Goal: Find contact information: Find contact information

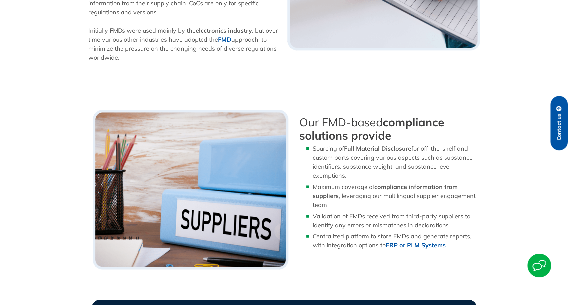
scroll to position [329, 0]
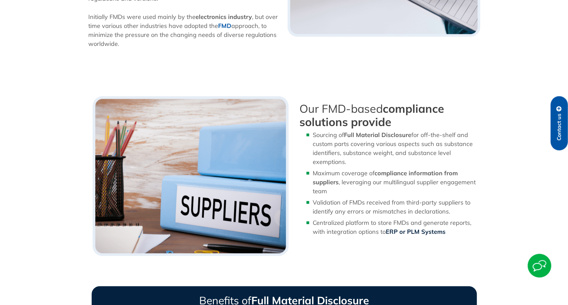
click at [399, 232] on b "ERP or PLM Systems" at bounding box center [416, 232] width 60 height 8
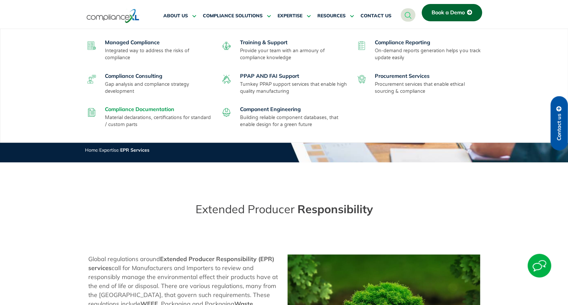
click at [145, 110] on link "Compliance Documentation" at bounding box center [139, 109] width 69 height 7
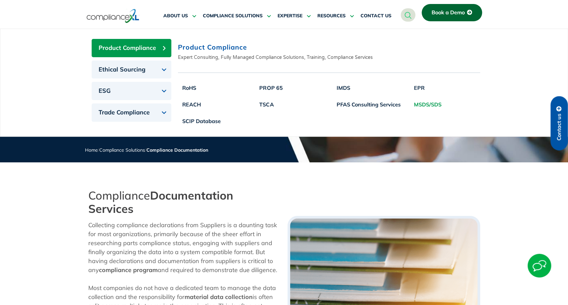
click at [434, 104] on link "MSDS/SDS" at bounding box center [428, 104] width 36 height 17
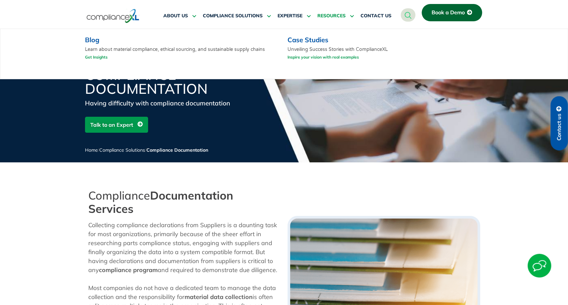
click at [342, 16] on span "RESOURCES" at bounding box center [332, 16] width 28 height 6
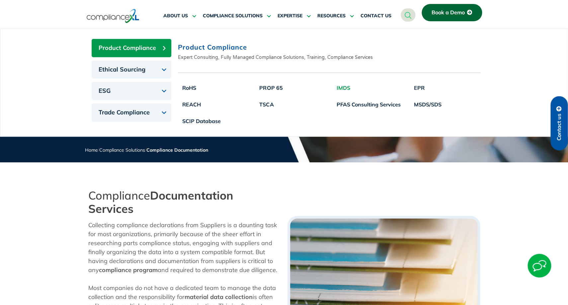
click at [338, 87] on link "IMDS" at bounding box center [368, 87] width 73 height 17
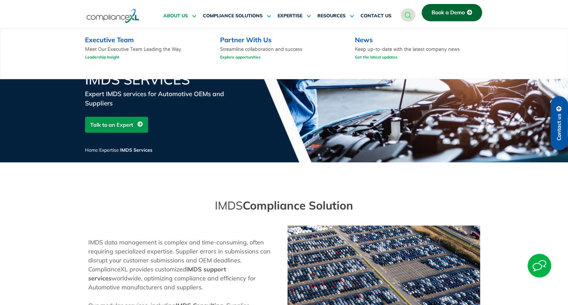
click at [170, 16] on span "ABOUT US" at bounding box center [175, 16] width 25 height 6
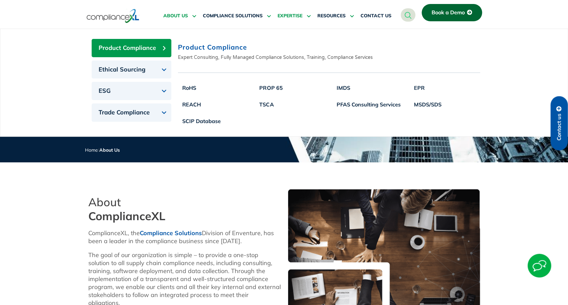
click at [299, 17] on span "EXPERTISE" at bounding box center [290, 16] width 25 height 6
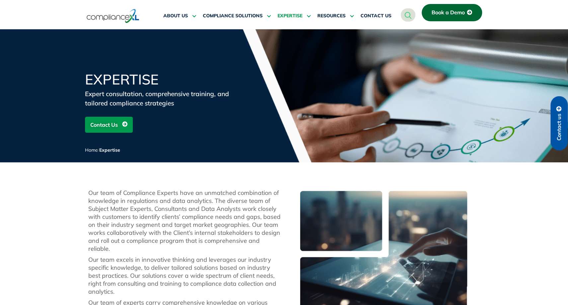
click at [196, 14] on icon at bounding box center [193, 15] width 6 height 5
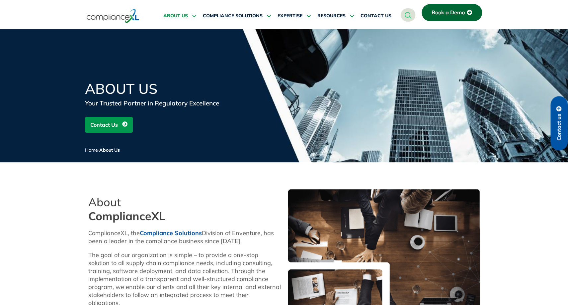
click at [194, 17] on icon at bounding box center [193, 15] width 6 height 5
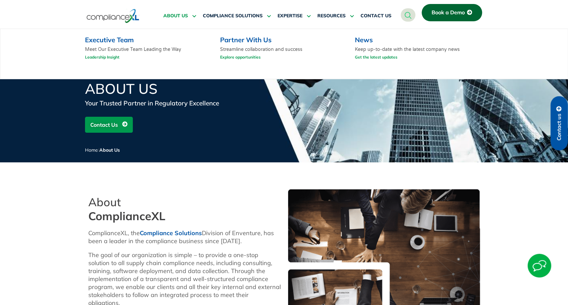
click at [112, 57] on link "Leadership Insight" at bounding box center [102, 57] width 35 height 8
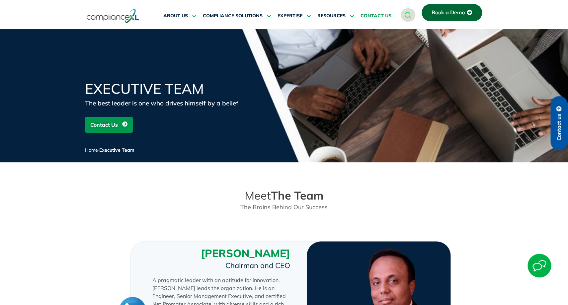
click at [377, 17] on span "CONTACT US" at bounding box center [376, 16] width 31 height 6
